Goal: Information Seeking & Learning: Learn about a topic

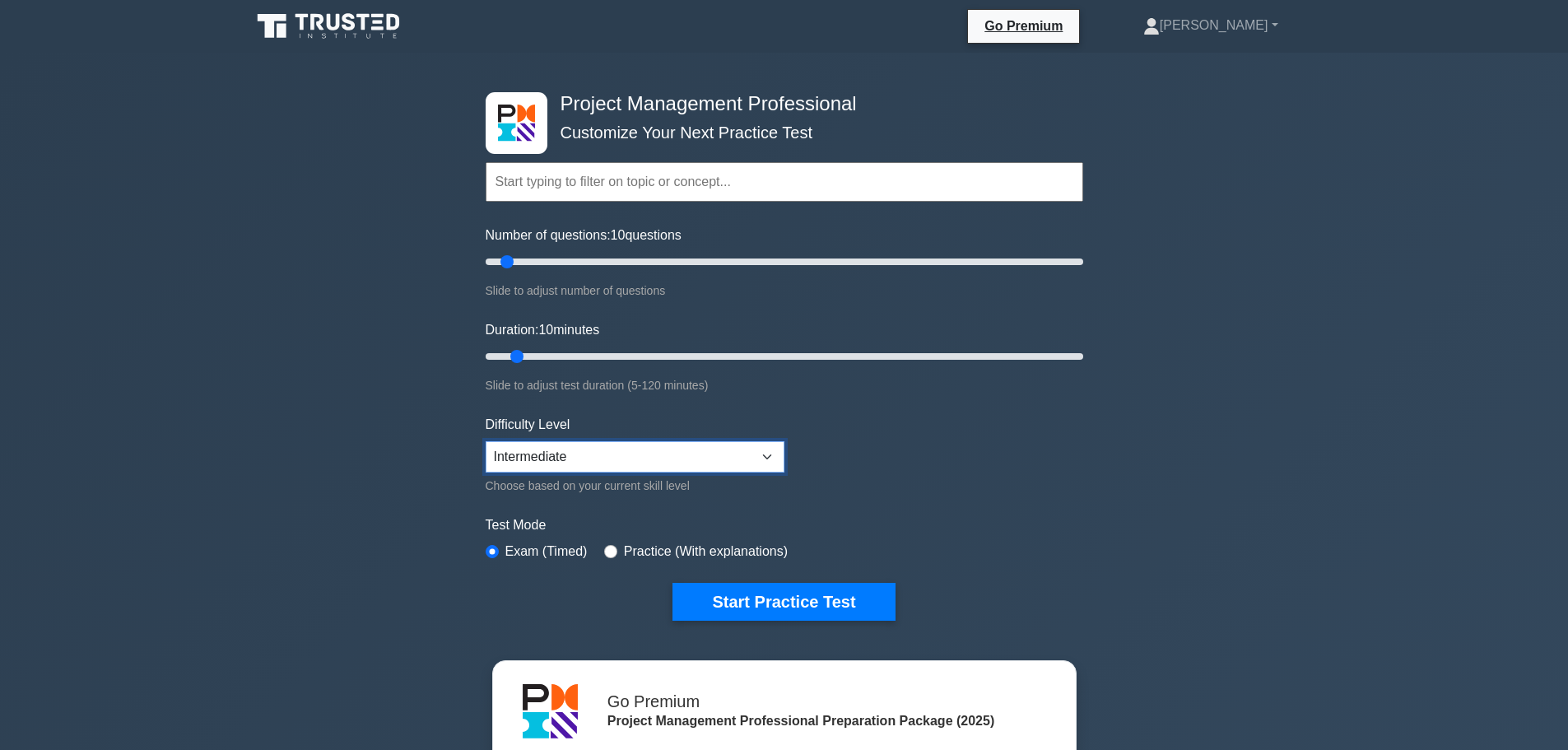
click at [717, 463] on select "Beginner Intermediate Expert" at bounding box center [635, 457] width 299 height 31
select select "expert"
click at [486, 441] on select "Beginner Intermediate Expert" at bounding box center [635, 457] width 299 height 31
click at [797, 593] on button "Start Practice Test" at bounding box center [783, 602] width 223 height 38
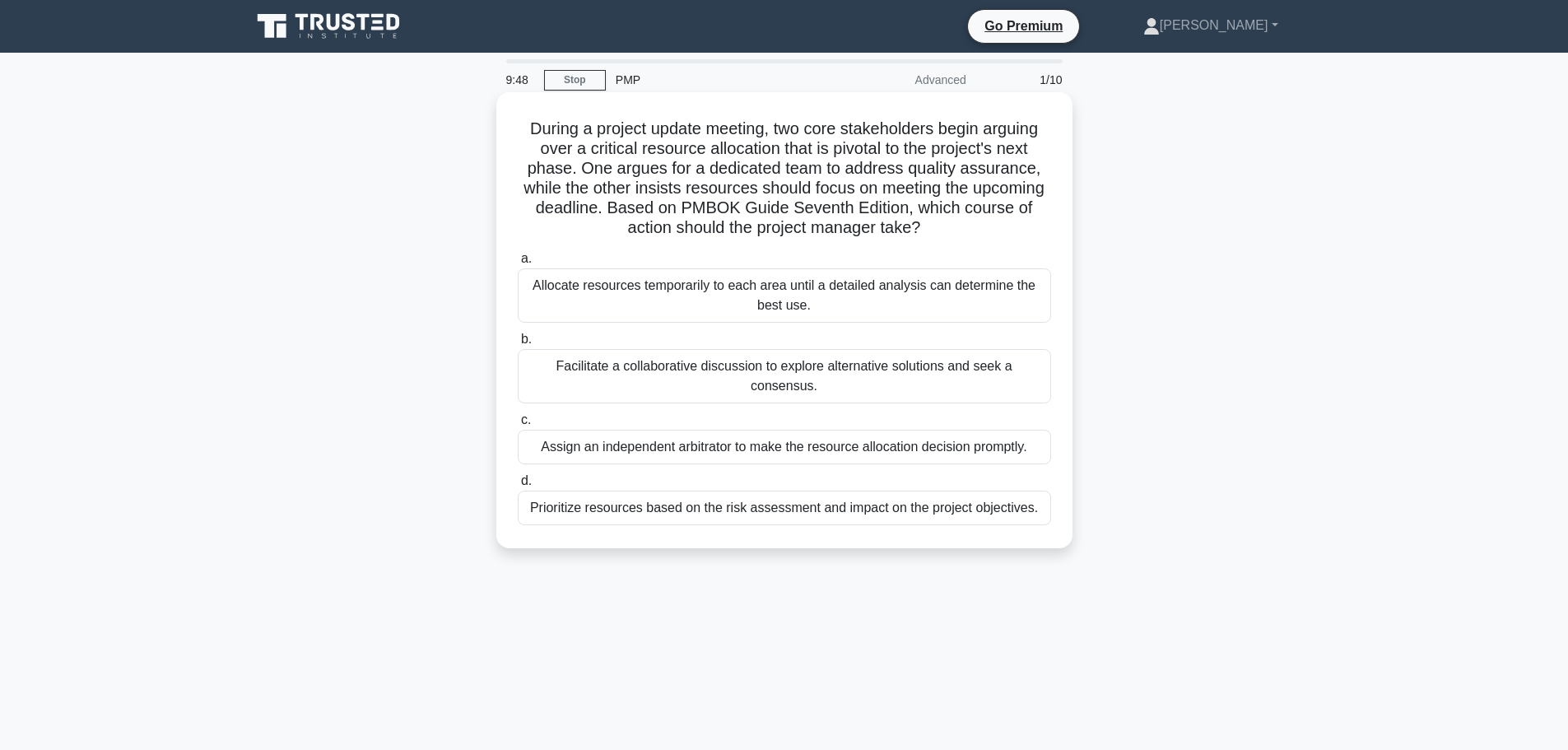
drag, startPoint x: 534, startPoint y: 190, endPoint x: 979, endPoint y: 224, distance: 446.3
click at [979, 224] on h5 "During a project update meeting, two core stakeholders begin arguing over a cri…" at bounding box center [784, 178] width 537 height 120
click at [730, 196] on h5 "During a project update meeting, two core stakeholders begin arguing over a cri…" at bounding box center [784, 178] width 537 height 120
click at [883, 490] on div "Prioritize resources based on the risk assessment and impact on the project obj…" at bounding box center [784, 508] width 533 height 35
click at [518, 487] on input "d. Prioritize resources based on the risk assessment and impact on the project …" at bounding box center [518, 481] width 0 height 11
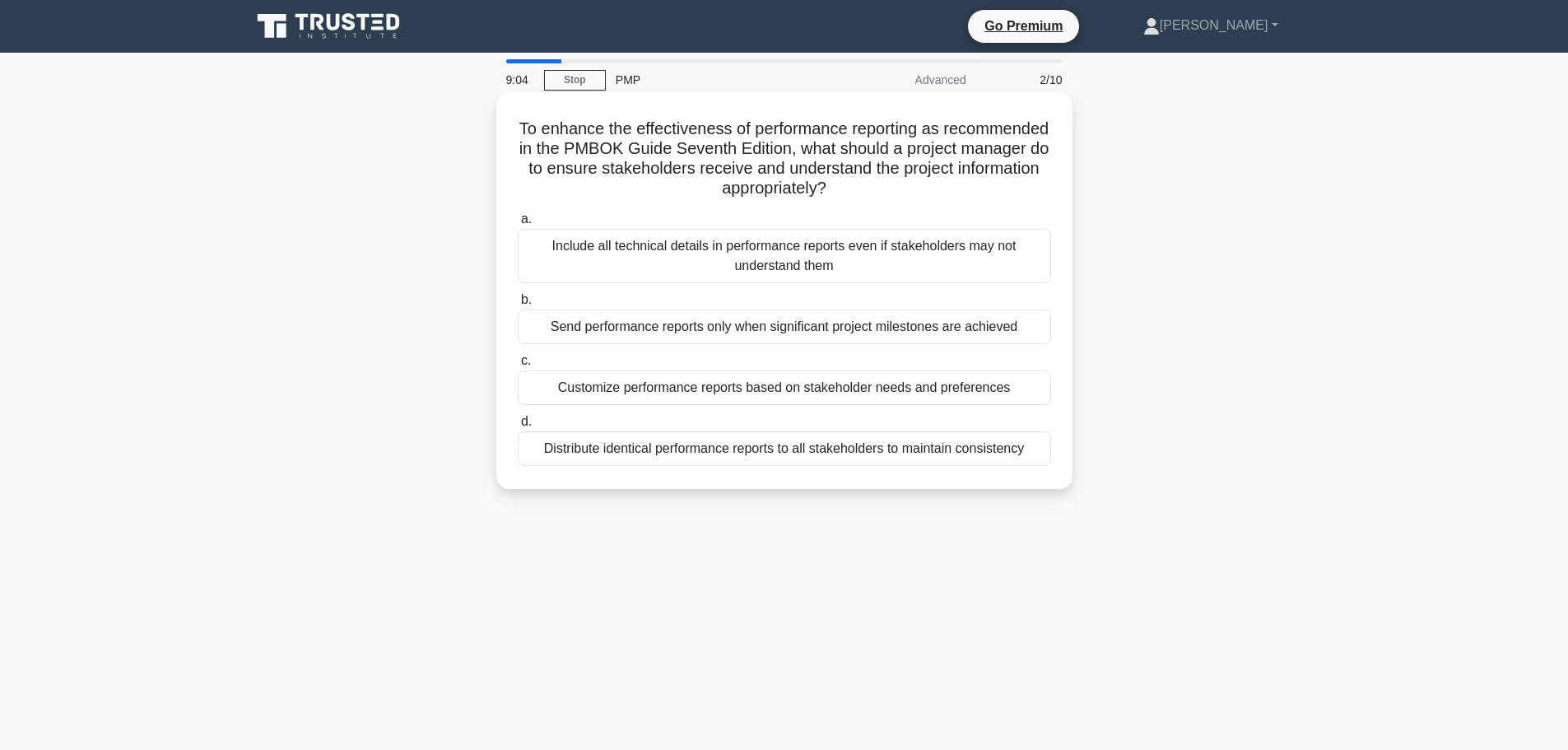
drag, startPoint x: 813, startPoint y: 133, endPoint x: 916, endPoint y: 192, distance: 118.7
click at [916, 192] on h5 "To enhance the effectiveness of performance reporting as recommended in the PMB…" at bounding box center [784, 158] width 537 height 81
drag, startPoint x: 638, startPoint y: 328, endPoint x: 935, endPoint y: 332, distance: 297.0
click at [935, 332] on div "Send performance reports only when significant project milestones are achieved" at bounding box center [784, 327] width 533 height 35
click at [990, 326] on div "Send performance reports only when significant project milestones are achieved" at bounding box center [784, 327] width 533 height 35
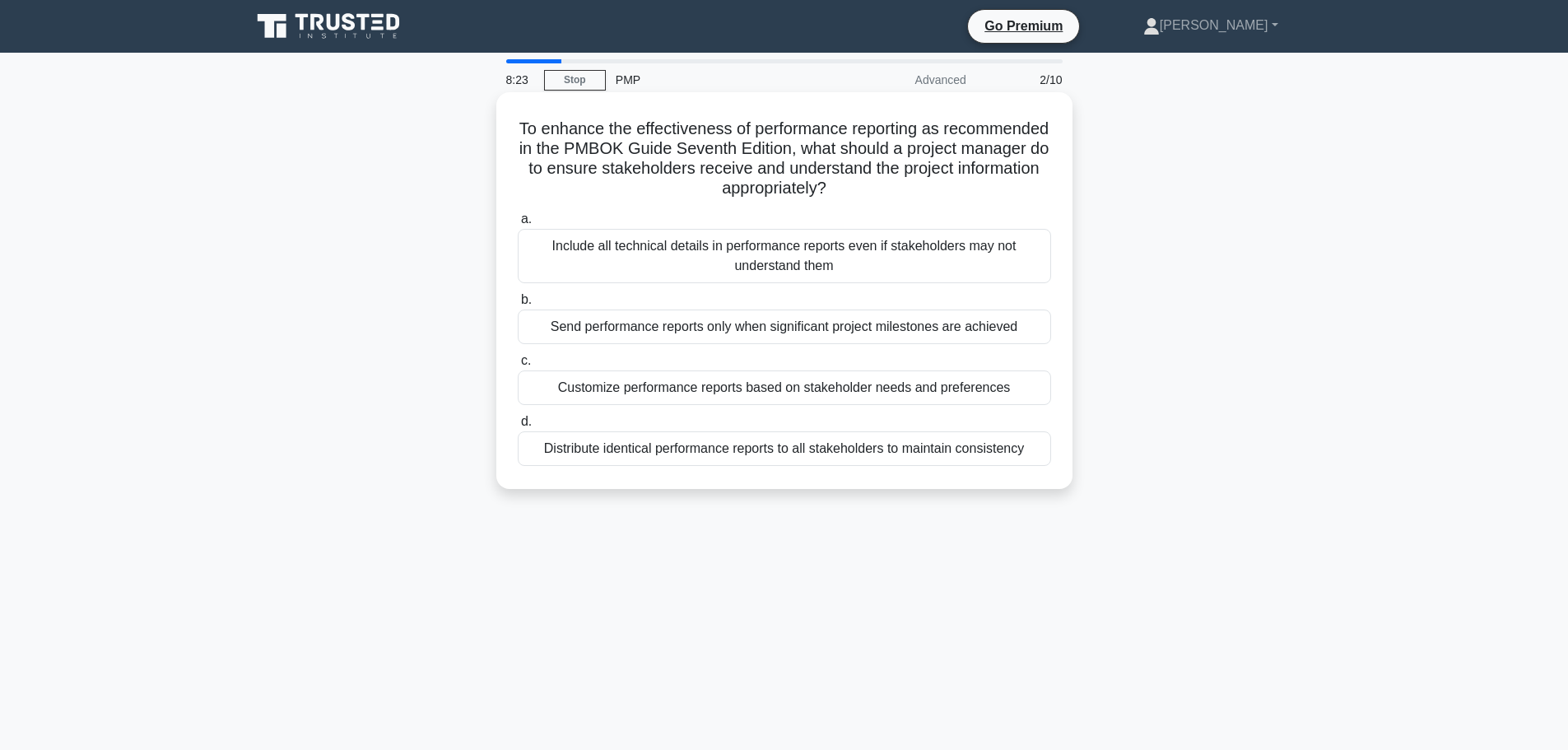
click at [518, 305] on input "b. Send performance reports only when significant project milestones are achiev…" at bounding box center [518, 300] width 0 height 11
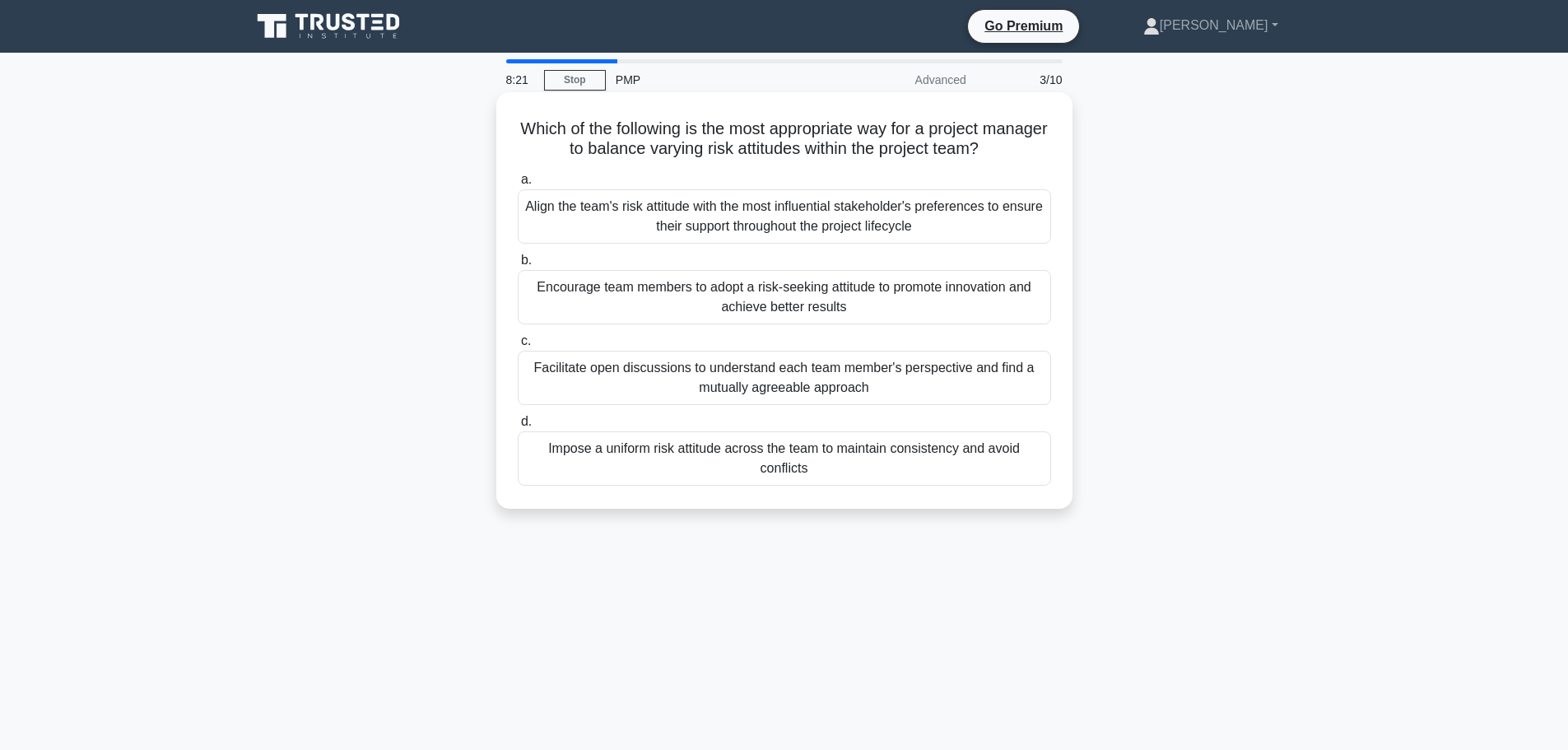
drag, startPoint x: 551, startPoint y: 388, endPoint x: 689, endPoint y: 383, distance: 138.1
click at [689, 383] on div "Facilitate open discussions to understand each team member's perspective and fi…" at bounding box center [784, 378] width 533 height 54
click at [518, 346] on input "c. Facilitate open discussions to understand each team member's perspective and…" at bounding box center [518, 341] width 0 height 11
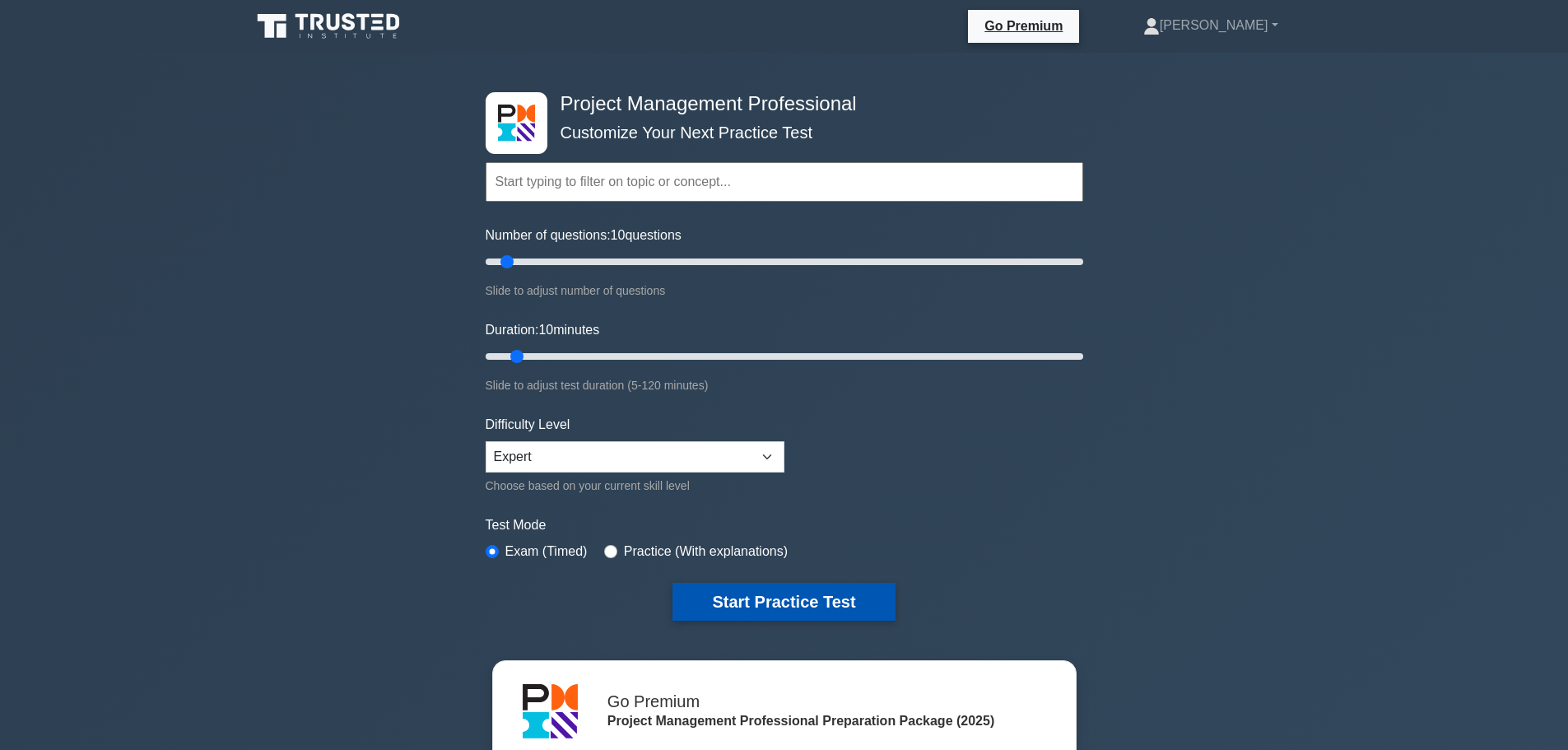
click at [759, 593] on button "Start Practice Test" at bounding box center [783, 602] width 223 height 38
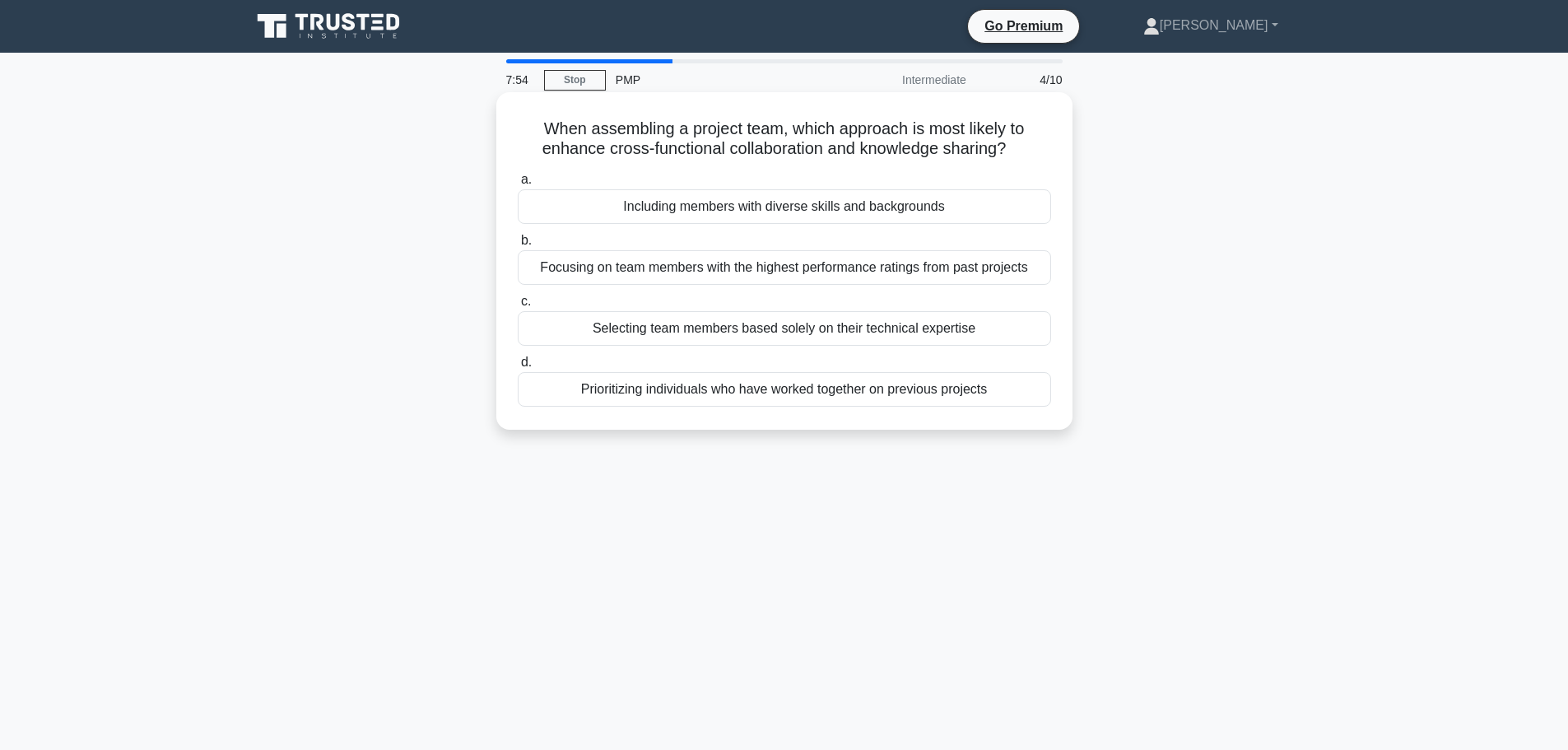
click at [864, 333] on div "Selecting team members based solely on their technical expertise" at bounding box center [784, 329] width 533 height 35
click at [518, 307] on input "c. Selecting team members based solely on their technical expertise" at bounding box center [518, 301] width 0 height 11
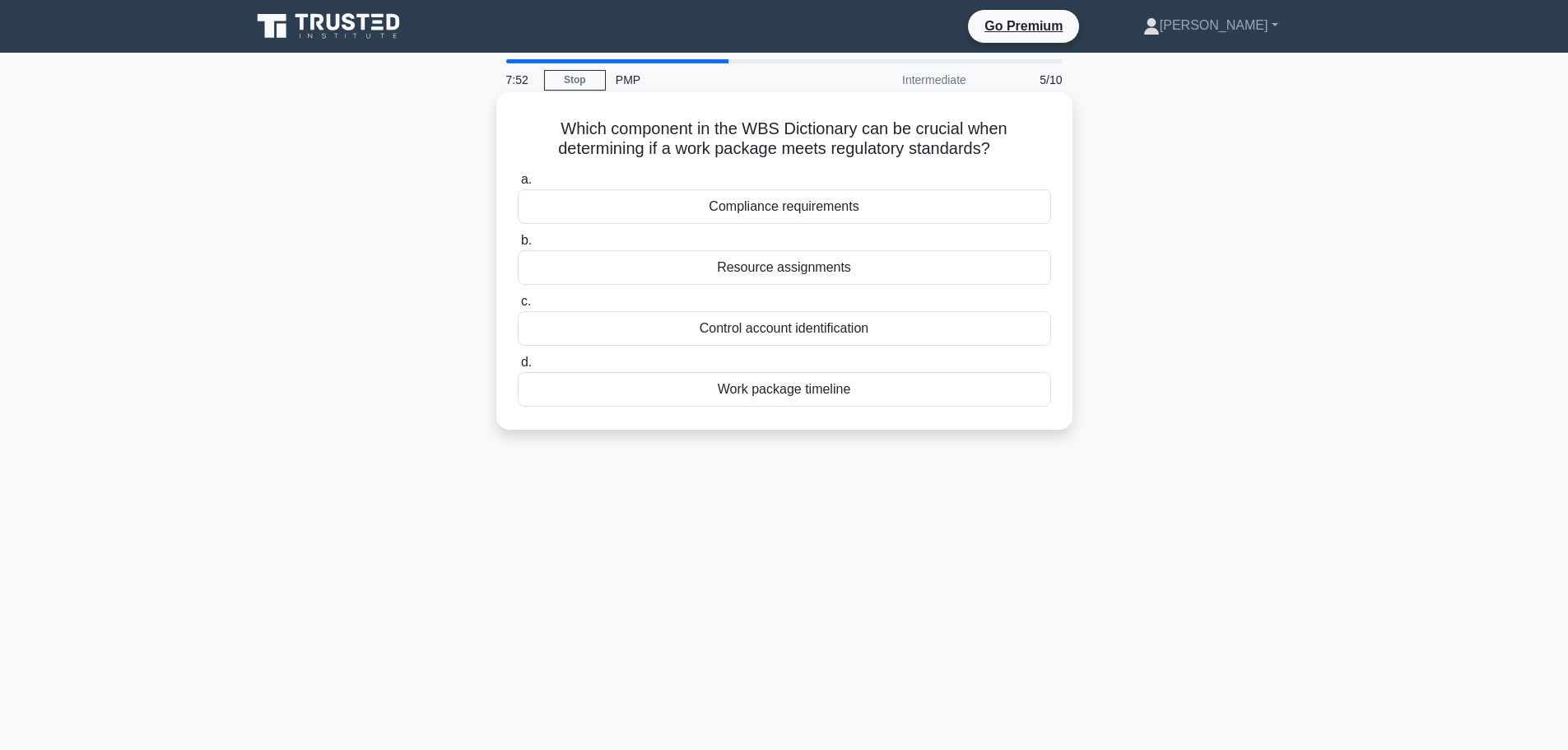
drag, startPoint x: 563, startPoint y: 125, endPoint x: 1027, endPoint y: 159, distance: 465.2
click at [1027, 159] on h5 "Which component in the WBS Dictionary can be crucial when determining if a work…" at bounding box center [784, 138] width 537 height 41
click at [898, 153] on h5 "Which component in the WBS Dictionary can be crucial when determining if a work…" at bounding box center [784, 138] width 537 height 41
click at [864, 194] on div "Compliance requirements" at bounding box center [784, 206] width 533 height 35
click at [518, 185] on input "a. Compliance requirements" at bounding box center [518, 180] width 0 height 11
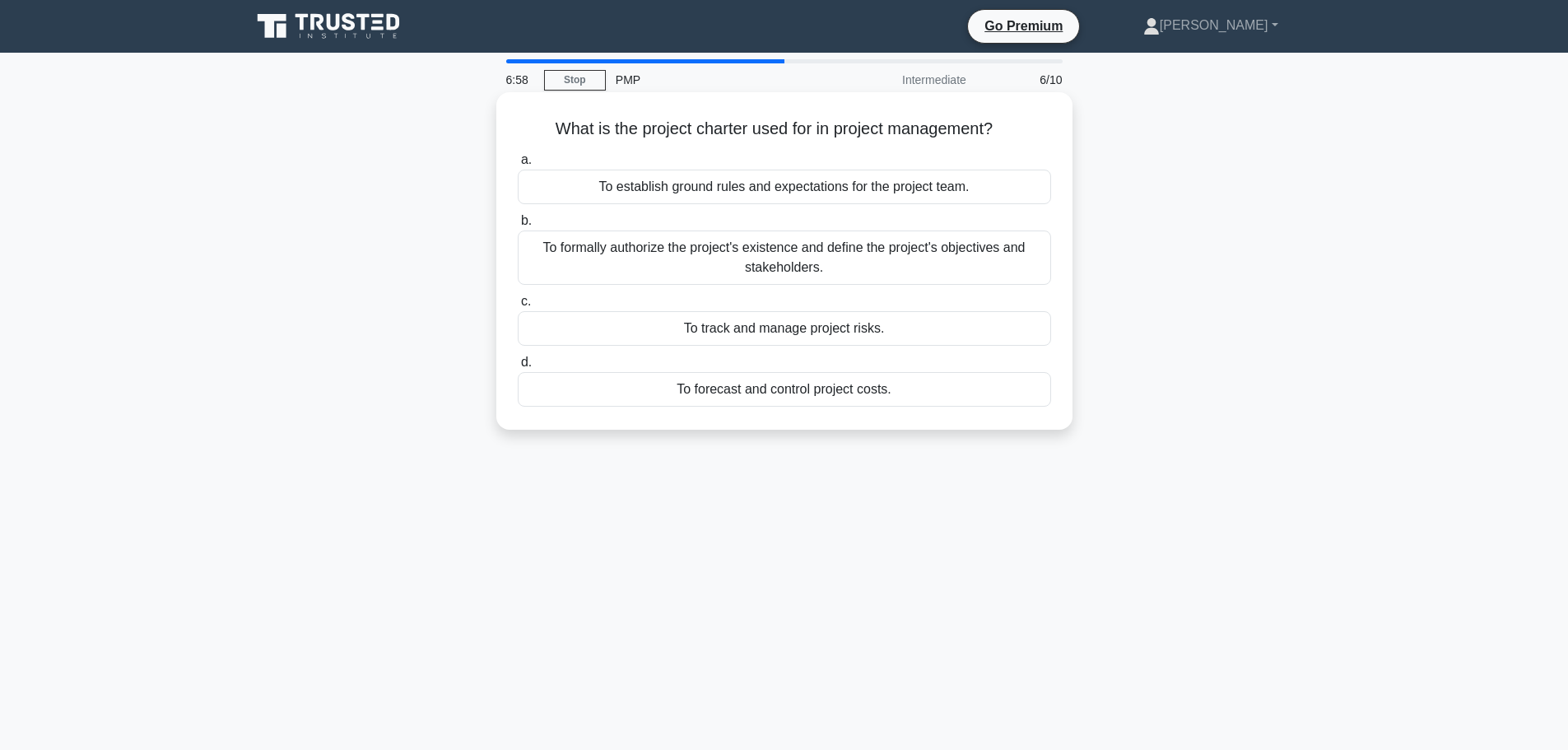
click at [882, 397] on div "To forecast and control project costs." at bounding box center [784, 390] width 533 height 35
click at [518, 368] on input "d. To forecast and control project costs." at bounding box center [518, 362] width 0 height 11
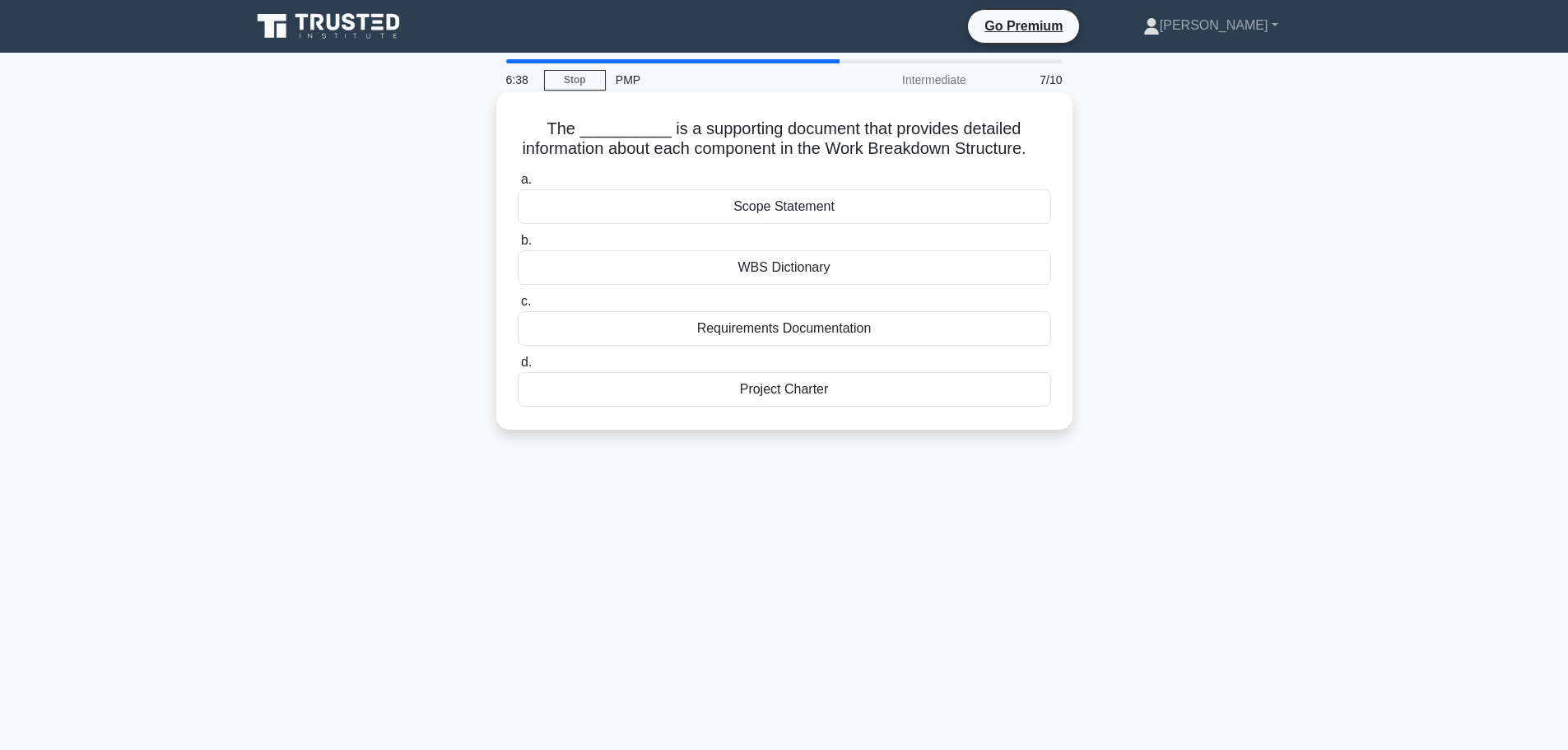
click at [843, 407] on div "Project Charter" at bounding box center [784, 390] width 533 height 35
click at [518, 368] on input "d. Project Charter" at bounding box center [518, 362] width 0 height 11
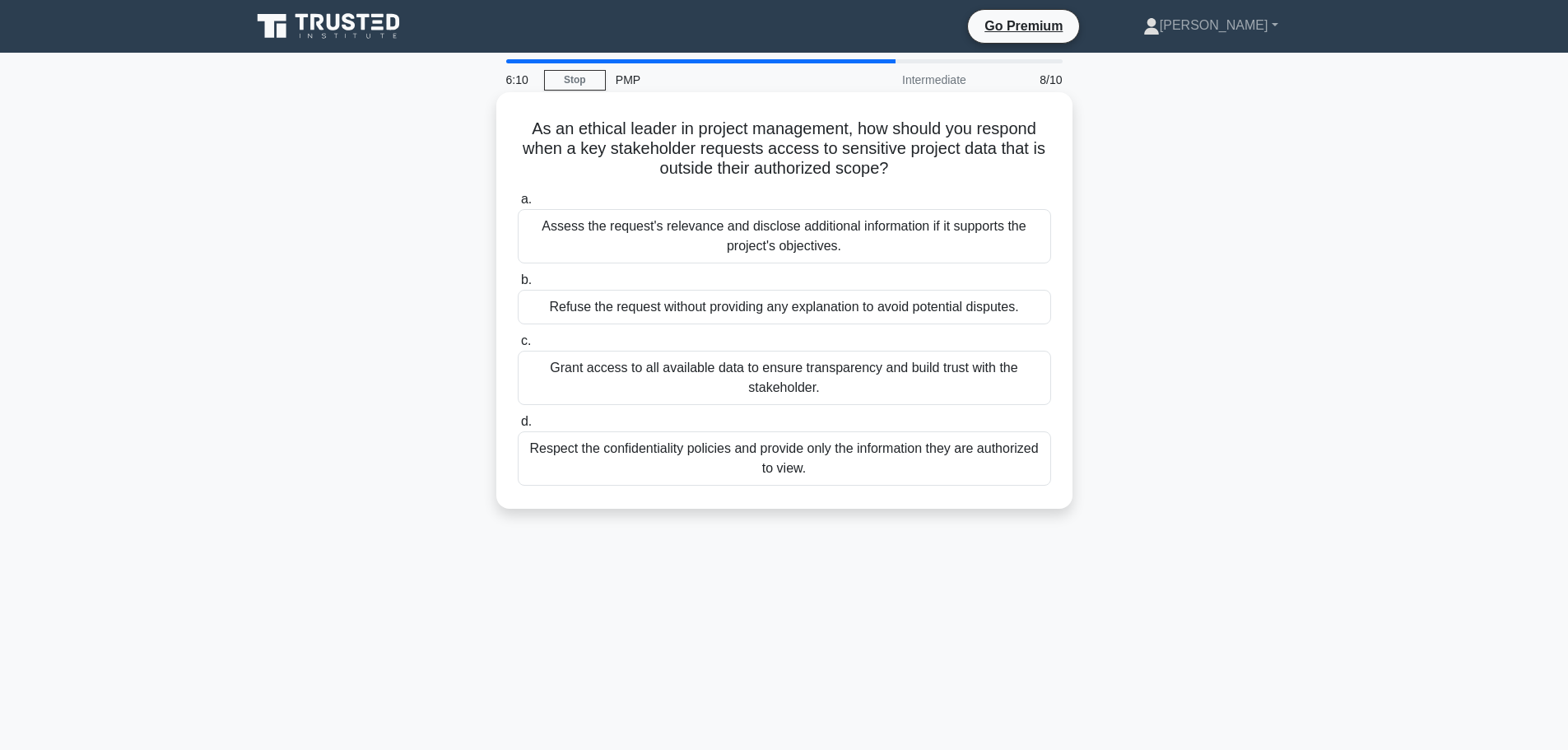
click at [867, 246] on div "Assess the request's relevance and disclose additional information if it suppor…" at bounding box center [784, 236] width 533 height 54
click at [518, 205] on input "a. Assess the request's relevance and disclose additional information if it sup…" at bounding box center [518, 200] width 0 height 11
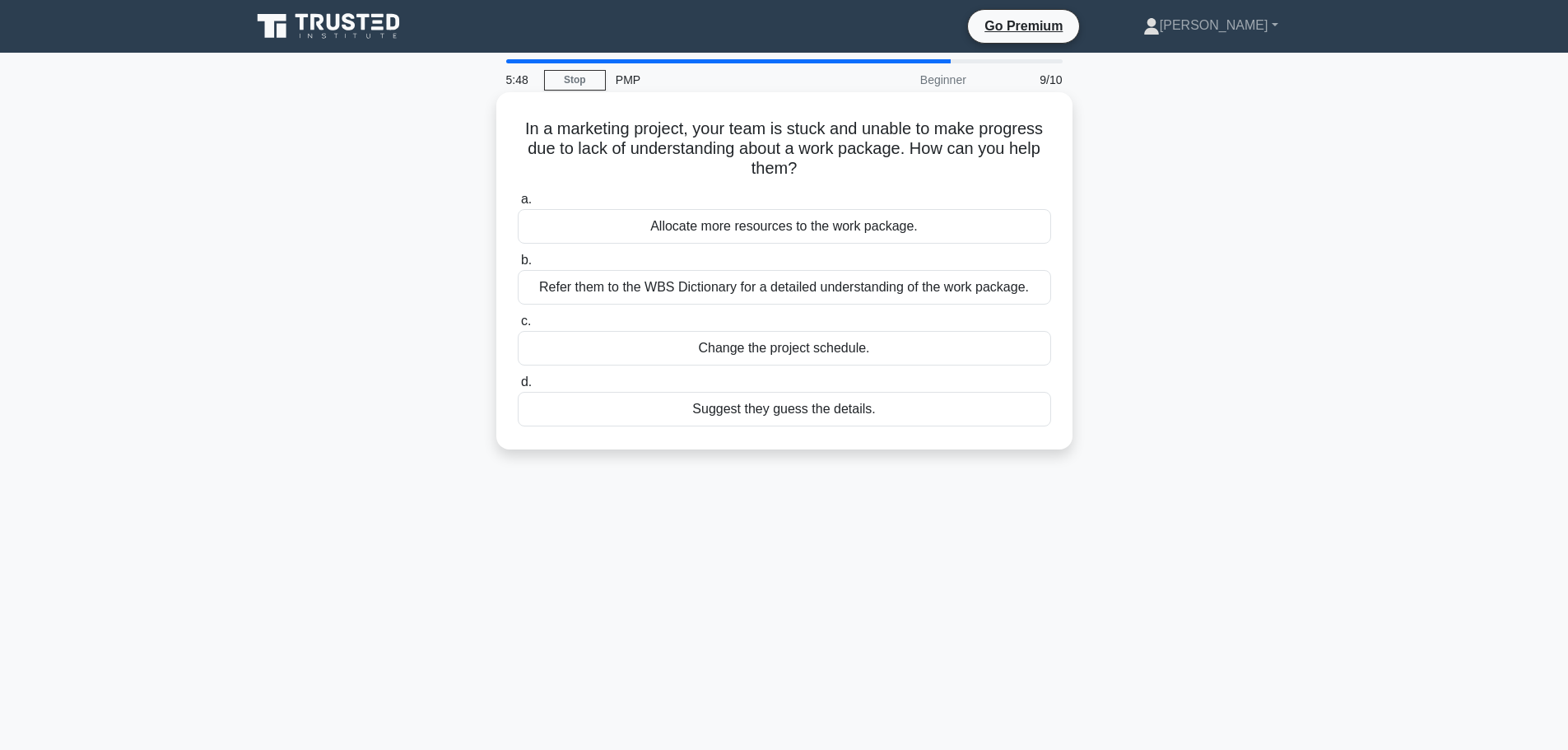
click at [896, 280] on div "Refer them to the WBS Dictionary for a detailed understanding of the work packa…" at bounding box center [784, 287] width 533 height 35
click at [518, 266] on input "b. Refer them to the WBS Dictionary for a detailed understanding of the work pa…" at bounding box center [518, 261] width 0 height 11
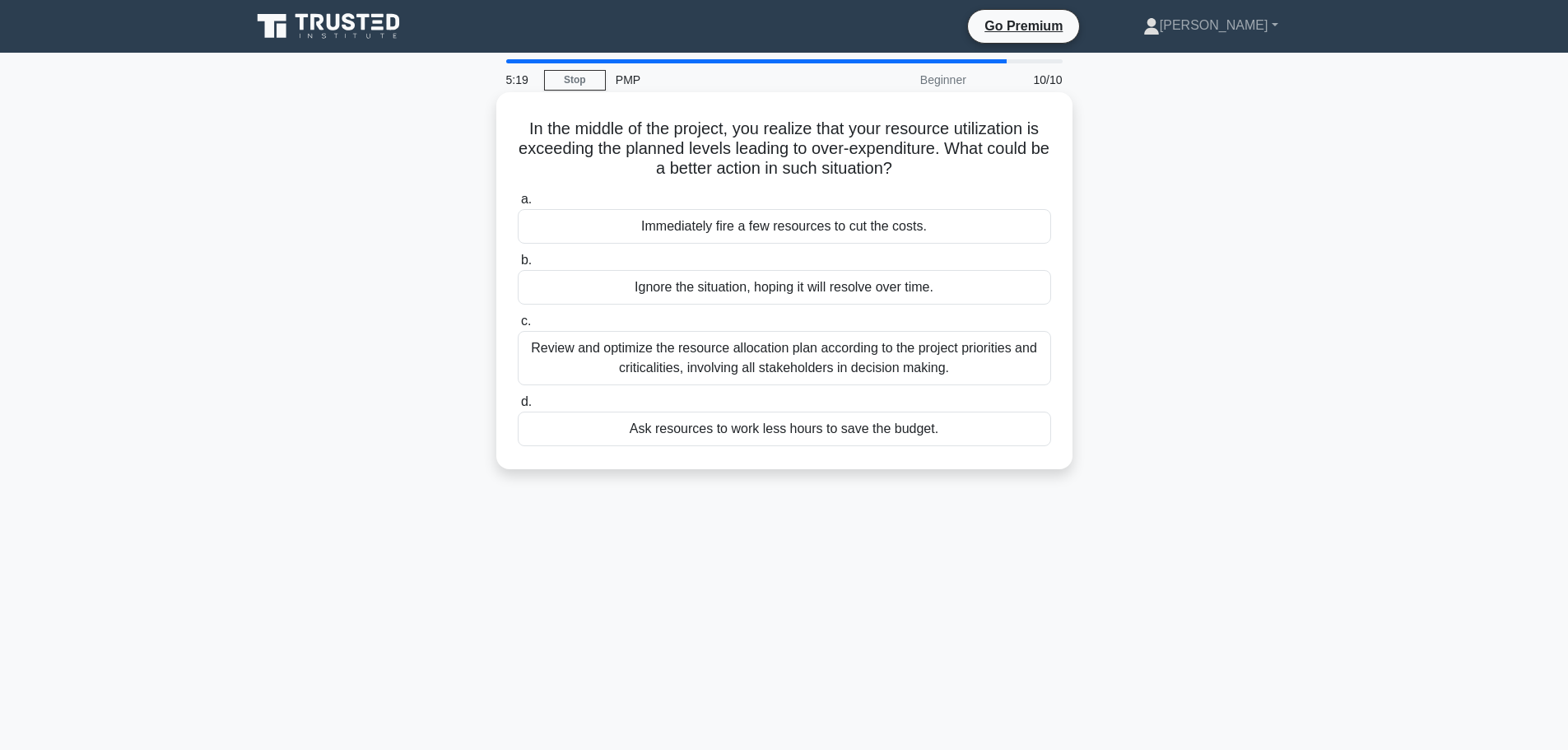
click at [972, 364] on div "Review and optimize the resource allocation plan according to the project prior…" at bounding box center [784, 358] width 533 height 54
click at [518, 327] on input "c. Review and optimize the resource allocation plan according to the project pr…" at bounding box center [518, 321] width 0 height 11
